Goal: Transaction & Acquisition: Book appointment/travel/reservation

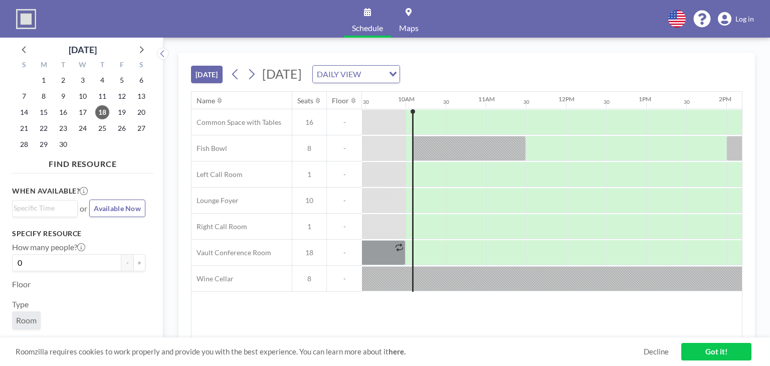
scroll to position [0, 762]
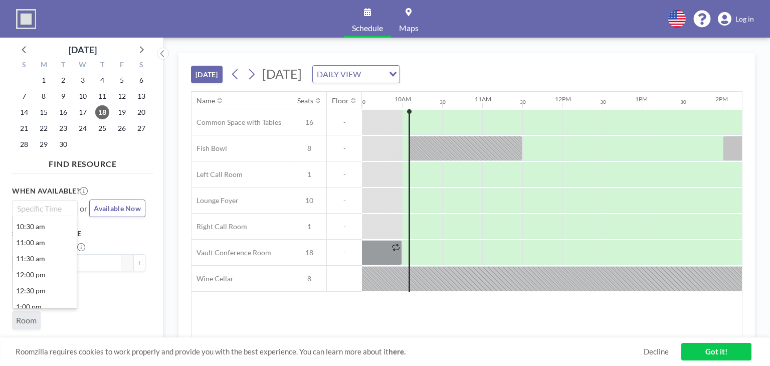
click at [28, 208] on input "Search for option" at bounding box center [43, 208] width 58 height 12
click at [50, 273] on li "12:00 pm" at bounding box center [45, 275] width 64 height 16
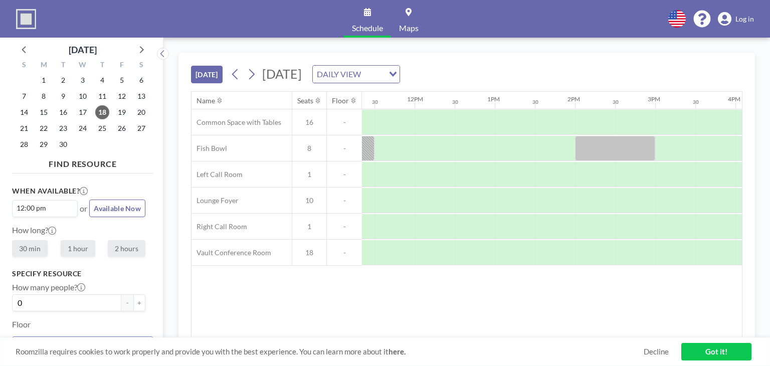
scroll to position [0, 922]
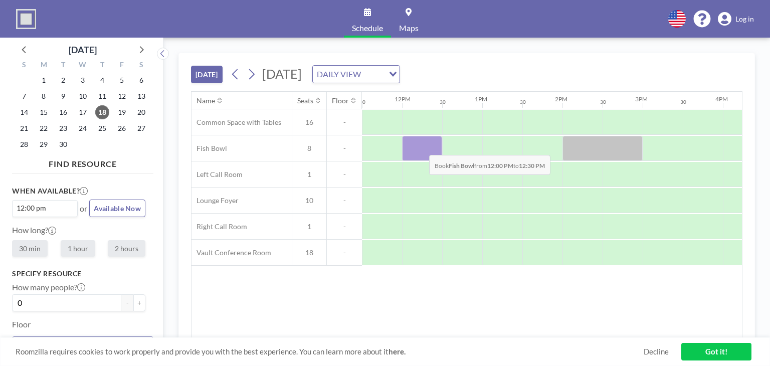
click at [421, 147] on div at bounding box center [422, 148] width 40 height 25
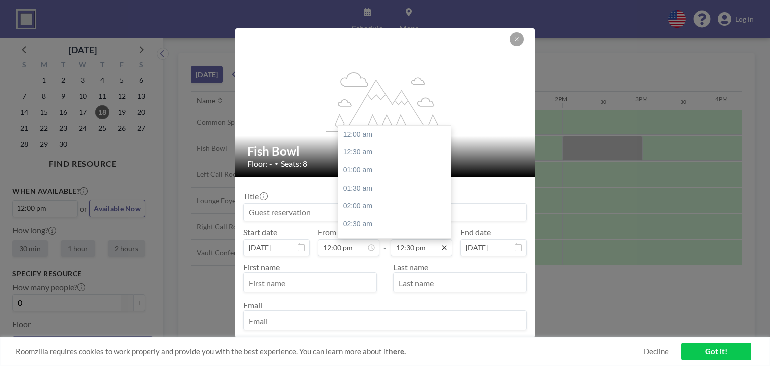
scroll to position [446, 0]
click at [396, 155] on div "01:00 pm" at bounding box center [396, 152] width 117 height 18
click at [421, 241] on input "01:00 pm" at bounding box center [421, 247] width 62 height 17
click at [389, 155] on div "01:30 pm" at bounding box center [396, 152] width 117 height 18
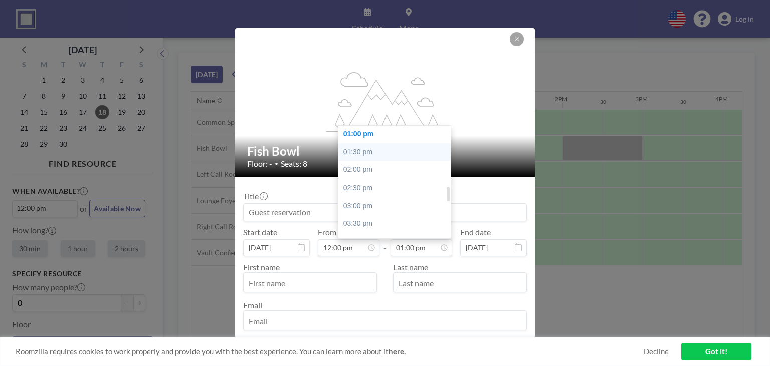
type input "01:30 pm"
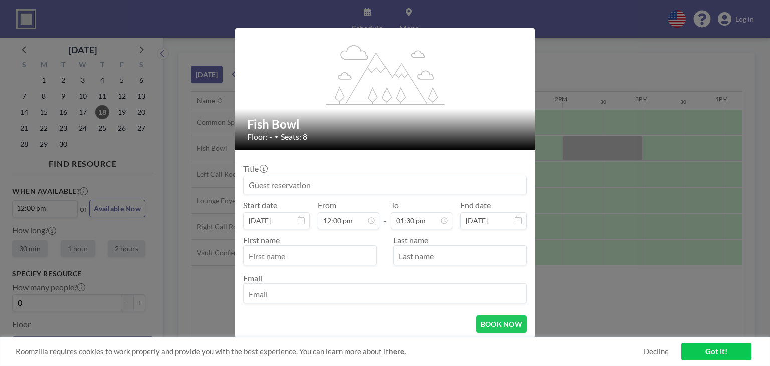
scroll to position [47, 0]
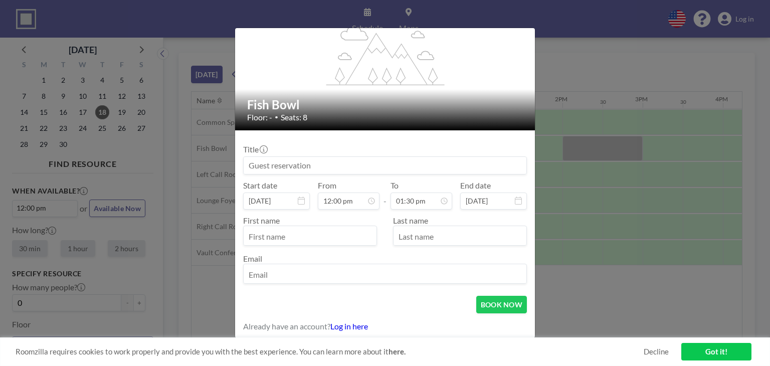
click at [281, 239] on input "text" at bounding box center [310, 236] width 133 height 17
type input "[PERSON_NAME]"
type input "[PERSON_NAME][EMAIL_ADDRESS][DOMAIN_NAME]"
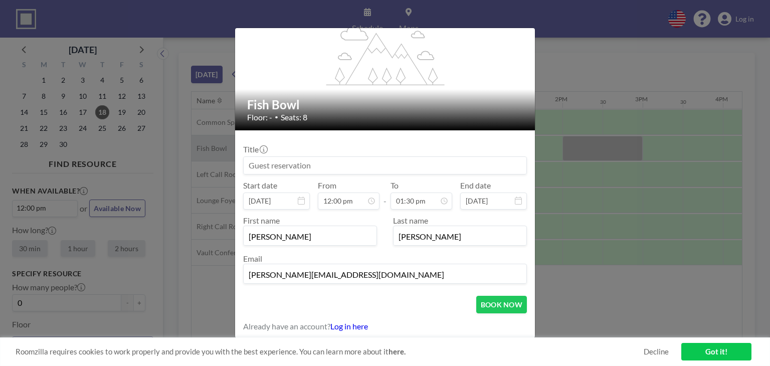
drag, startPoint x: 224, startPoint y: 157, endPoint x: 208, endPoint y: 156, distance: 16.1
click at [205, 154] on div "flex-grow: 1.2; Fish Bowl Floor: - • Seats: 8 Title Start date [DATE] From 12:0…" at bounding box center [385, 183] width 770 height 366
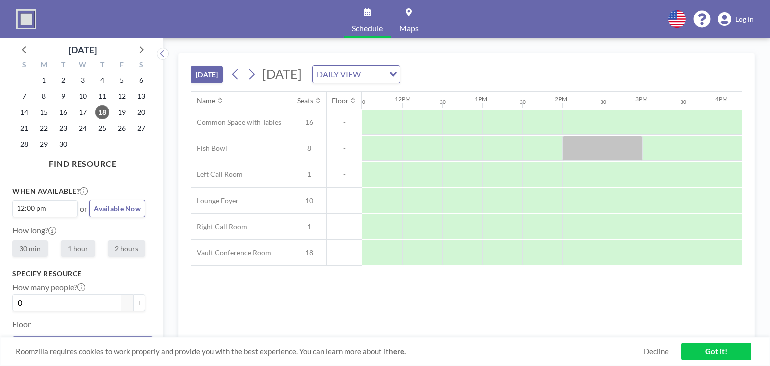
click at [80, 243] on label "1 hour" at bounding box center [78, 248] width 35 height 17
radio input "true"
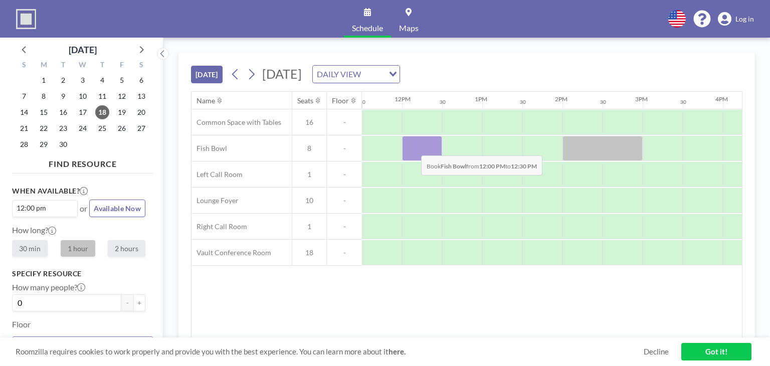
click at [413, 147] on div at bounding box center [422, 148] width 40 height 25
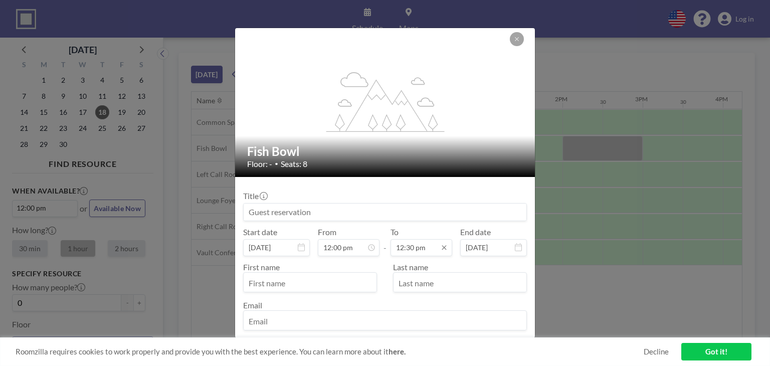
scroll to position [446, 0]
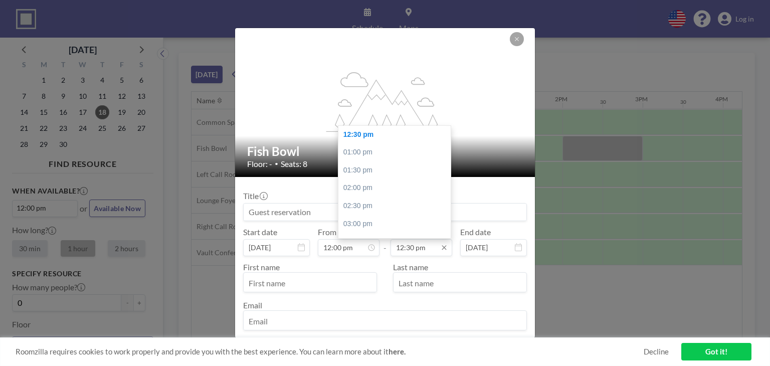
click at [432, 250] on input "12:30 pm" at bounding box center [421, 247] width 62 height 17
click at [385, 168] on div "01:30 pm" at bounding box center [396, 170] width 117 height 18
type input "01:30 pm"
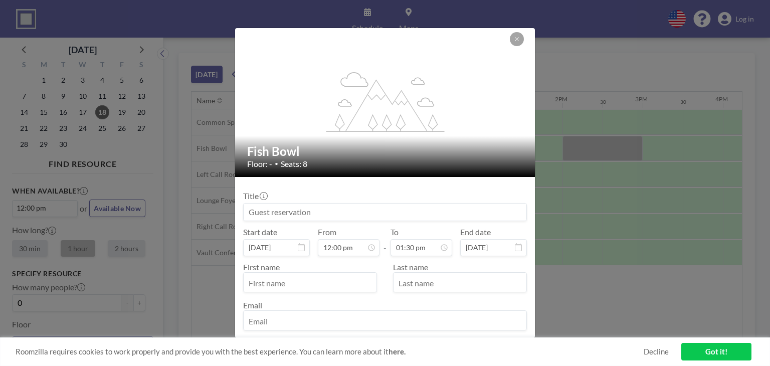
click at [375, 204] on input at bounding box center [385, 211] width 283 height 17
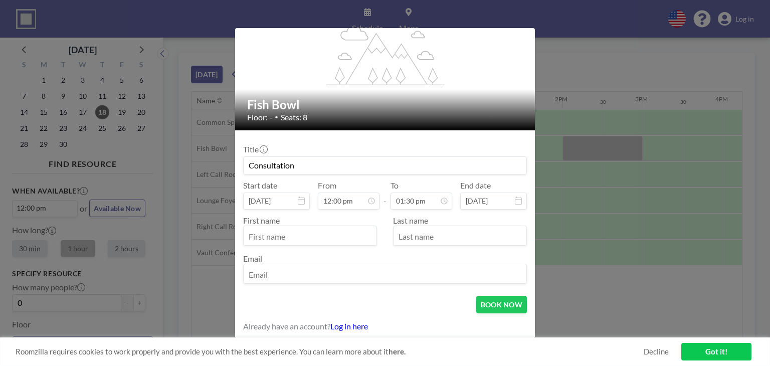
scroll to position [481, 0]
click at [355, 235] on input "text" at bounding box center [310, 236] width 133 height 17
type input "Consultation"
type input "j"
type input "[PERSON_NAME]"
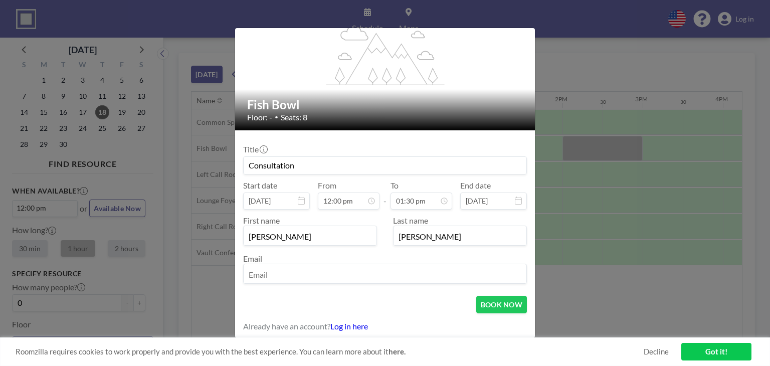
type input "[PERSON_NAME]"
type input "[PERSON_NAME][EMAIL_ADDRESS][DOMAIN_NAME]"
click at [494, 307] on button "BOOK NOW" at bounding box center [501, 305] width 51 height 18
